Goal: Information Seeking & Learning: Compare options

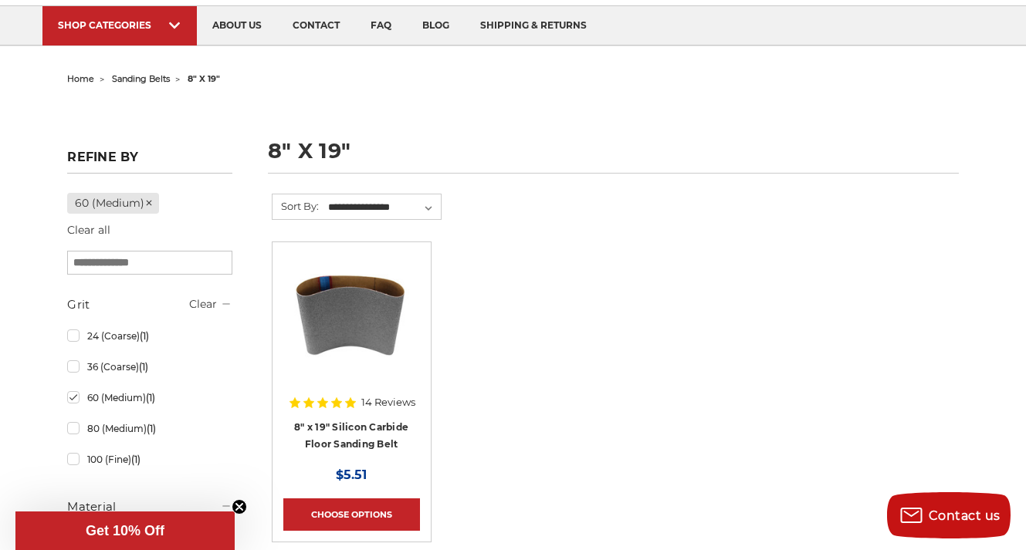
scroll to position [151, 0]
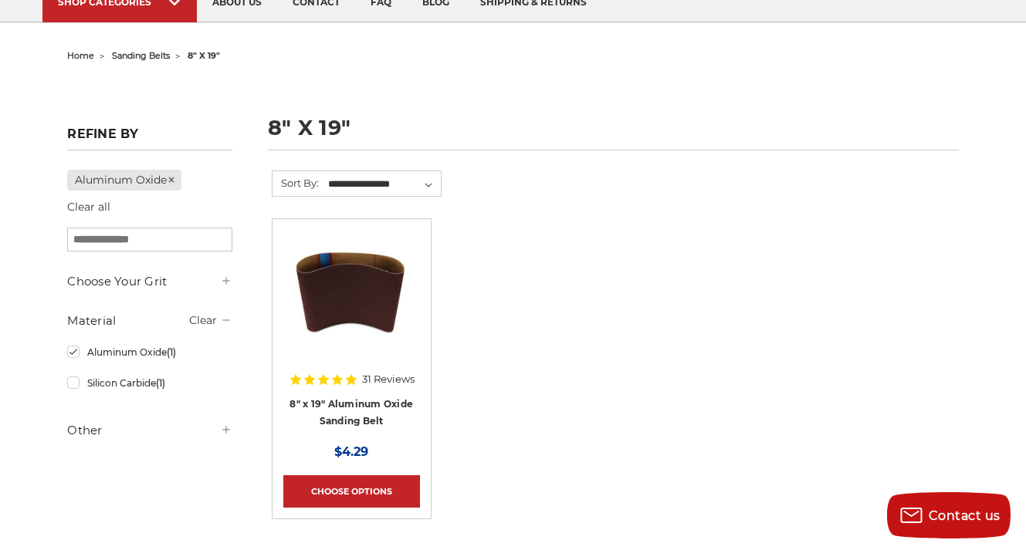
scroll to position [187, 0]
